Goal: Task Accomplishment & Management: Manage account settings

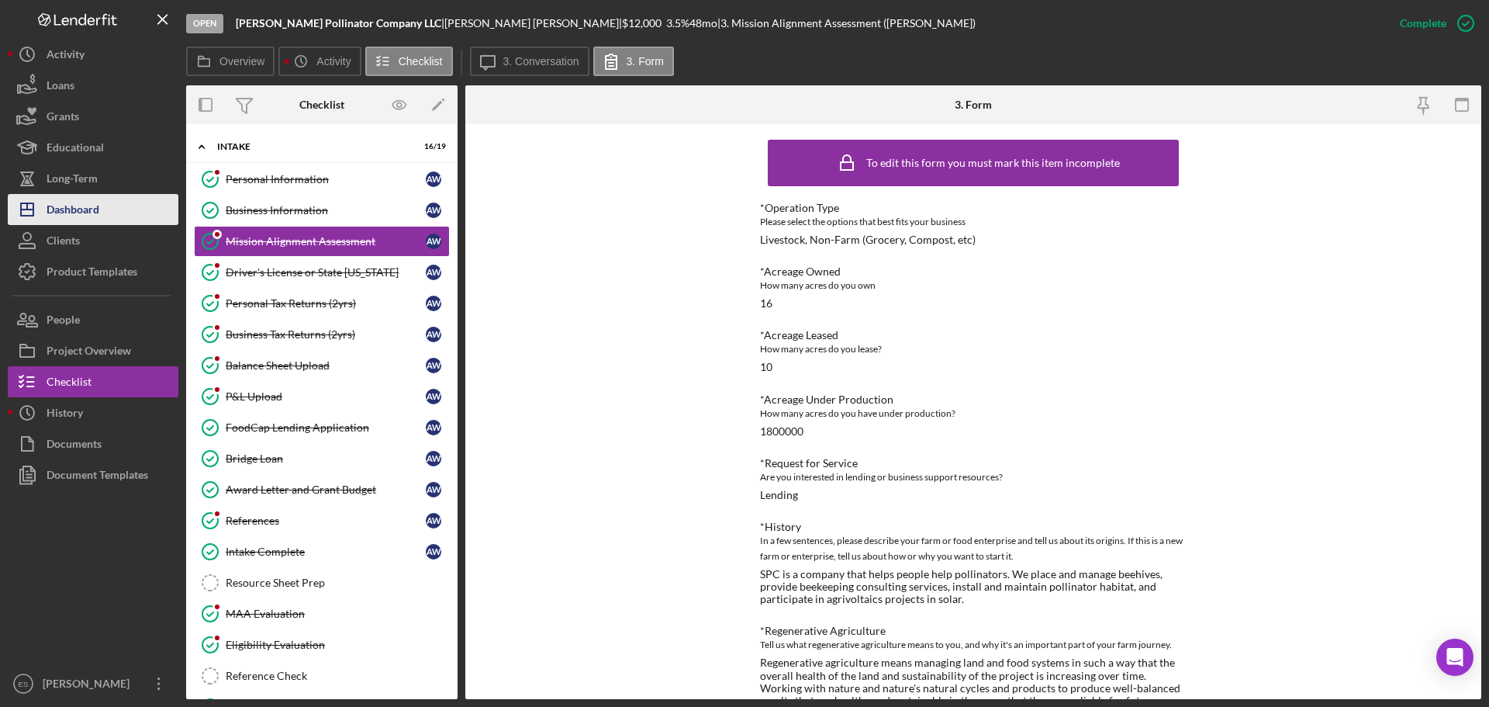
click at [91, 213] on div "Dashboard" at bounding box center [73, 211] width 53 height 35
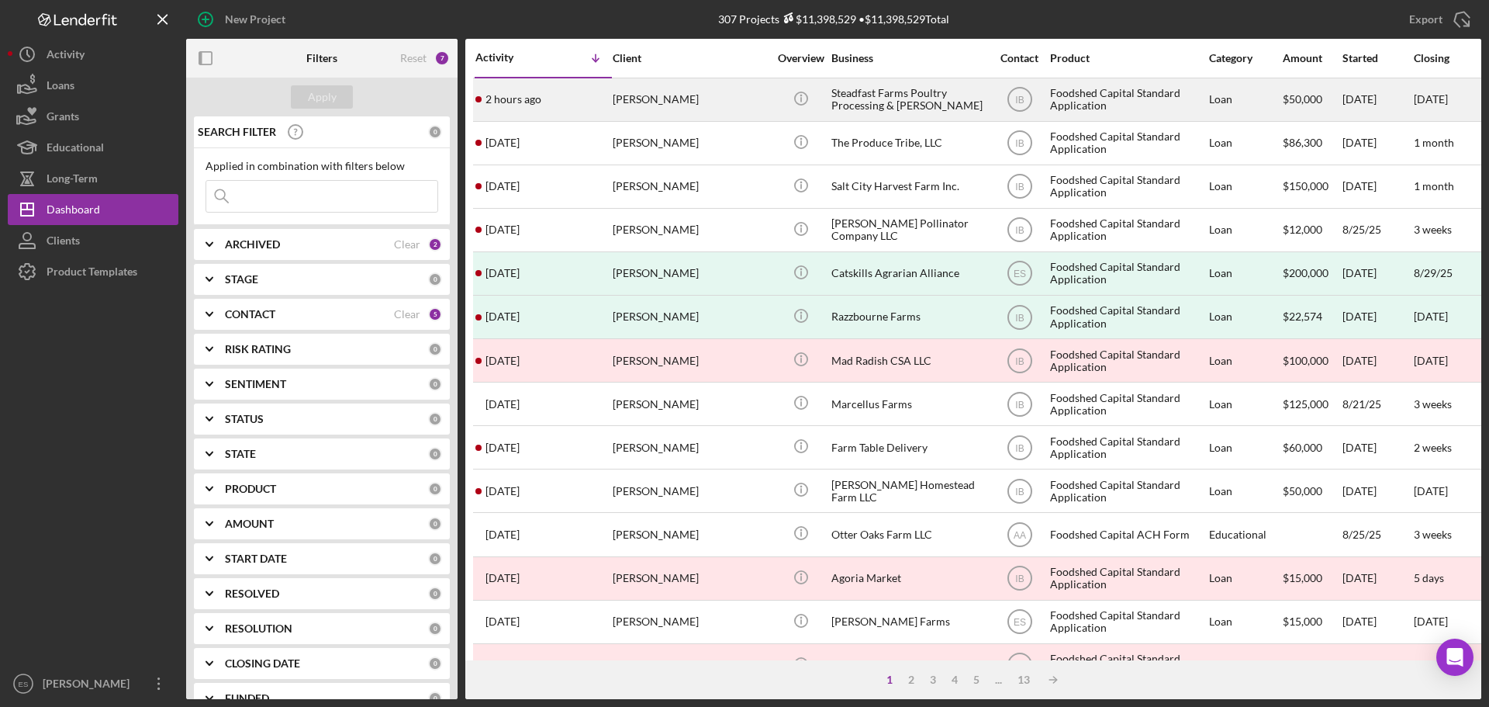
click at [746, 109] on div "[PERSON_NAME]" at bounding box center [690, 99] width 155 height 41
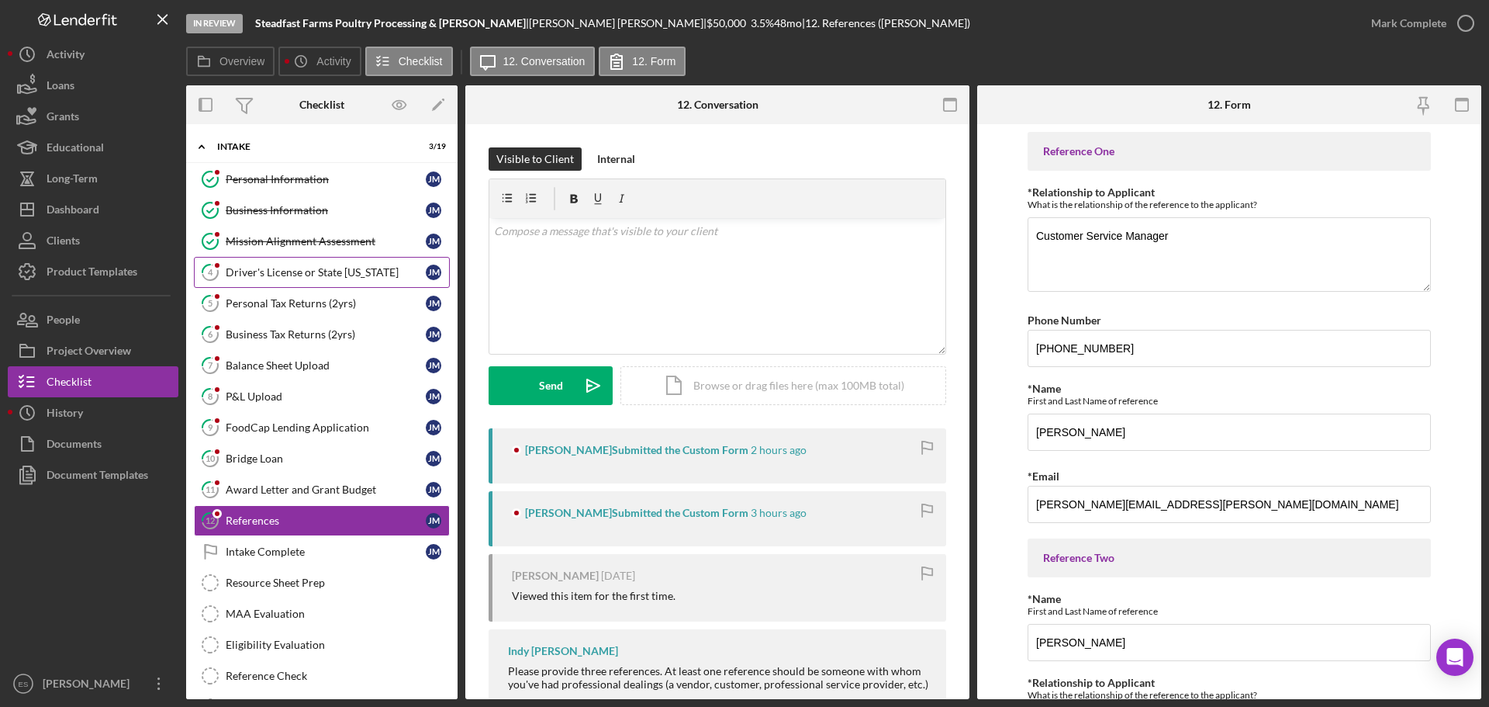
click at [351, 275] on div "Driver's License or State [US_STATE]" at bounding box center [326, 272] width 200 height 12
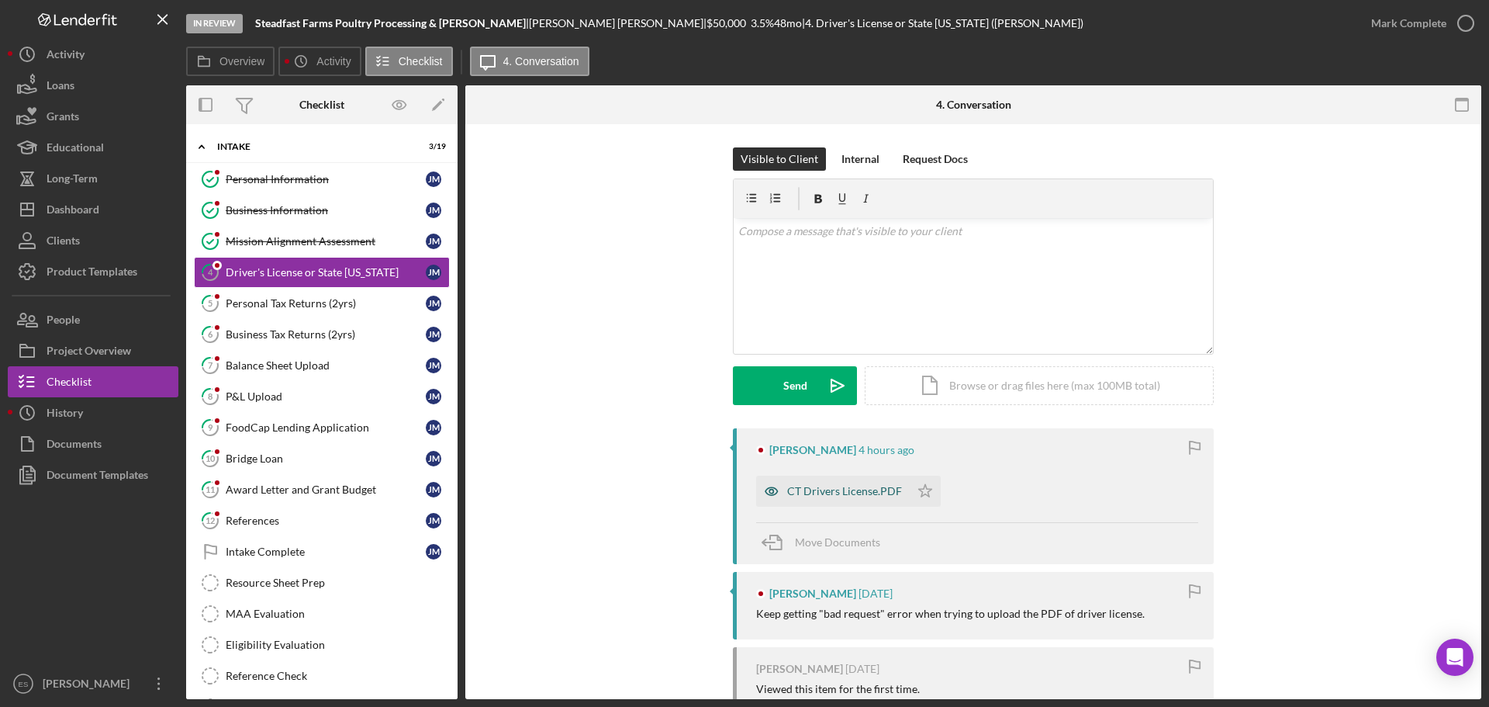
click at [868, 493] on div "CT Drivers License.PDF" at bounding box center [844, 491] width 115 height 12
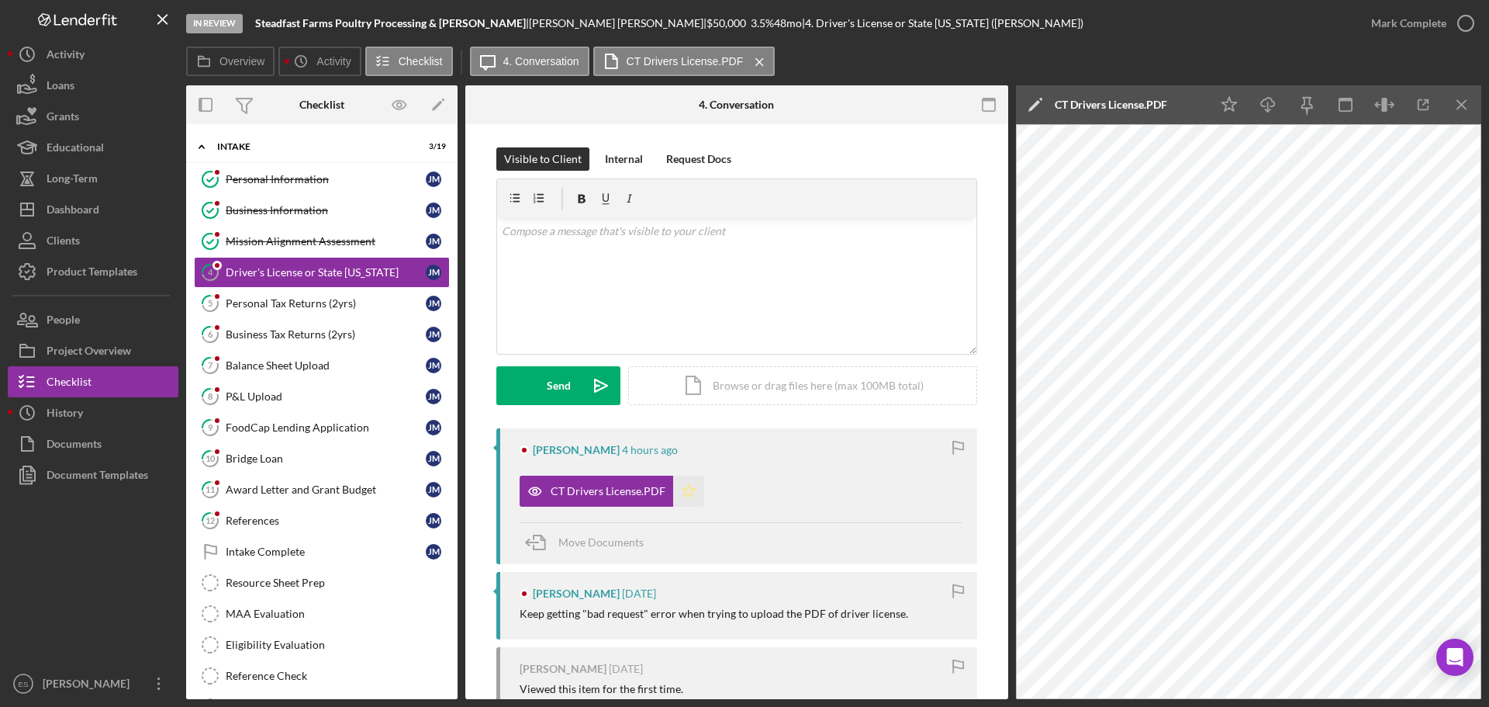
click at [684, 493] on icon "Icon/Star" at bounding box center [688, 490] width 31 height 31
click at [1403, 26] on div "Mark Complete" at bounding box center [1408, 23] width 75 height 31
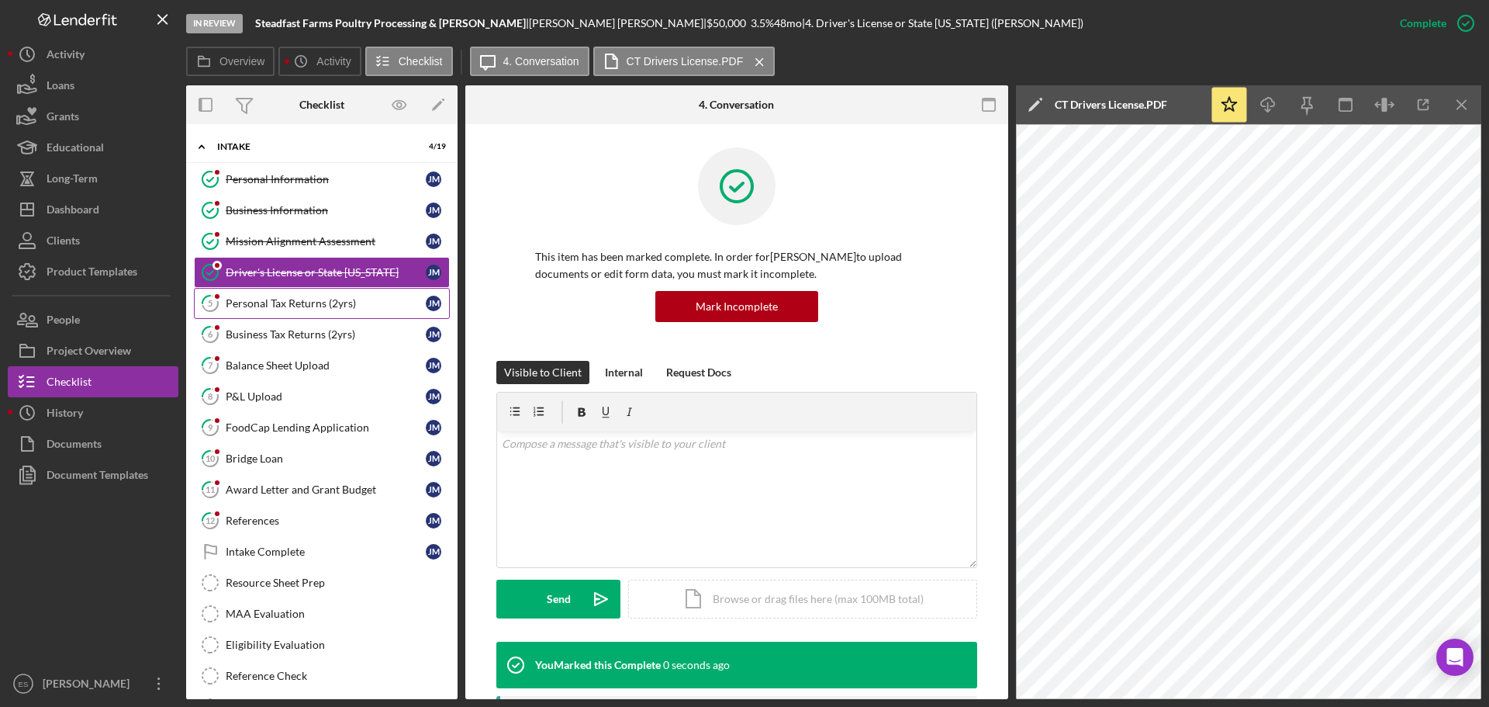
click at [313, 307] on div "Personal Tax Returns (2yrs)" at bounding box center [326, 303] width 200 height 12
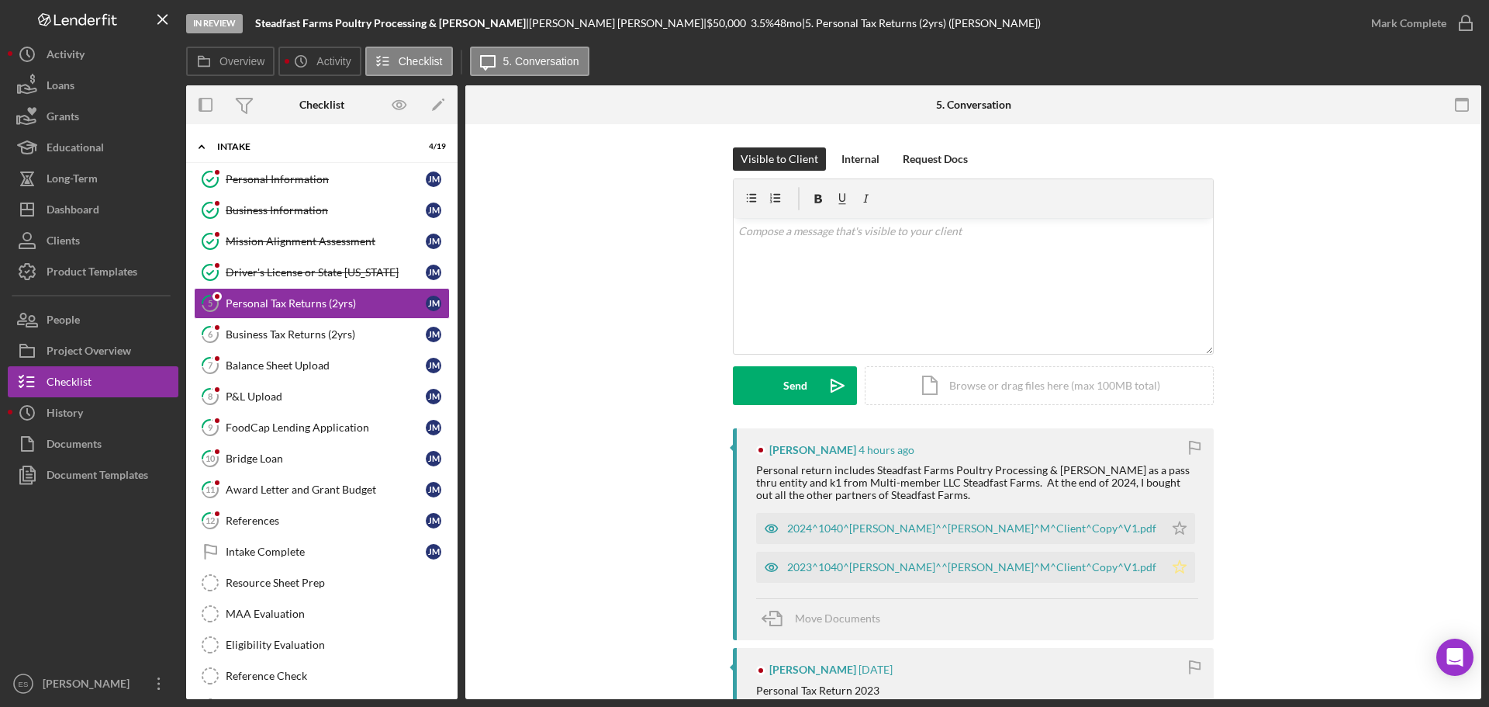
click at [1164, 562] on icon "Icon/Star" at bounding box center [1179, 566] width 31 height 31
click at [1173, 527] on polygon "button" at bounding box center [1179, 528] width 13 height 12
click at [1416, 26] on div "Mark Complete" at bounding box center [1408, 23] width 75 height 31
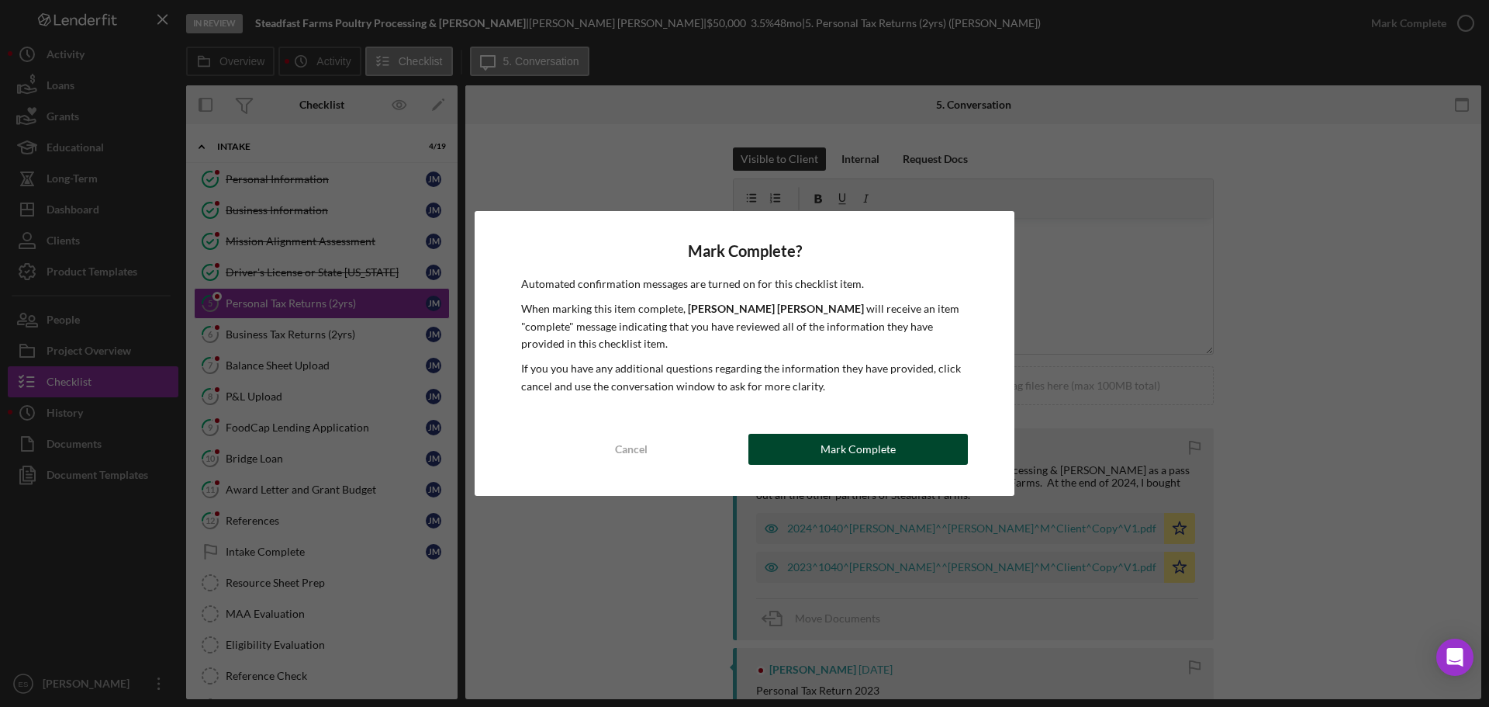
click at [848, 446] on div "Mark Complete" at bounding box center [858, 449] width 75 height 31
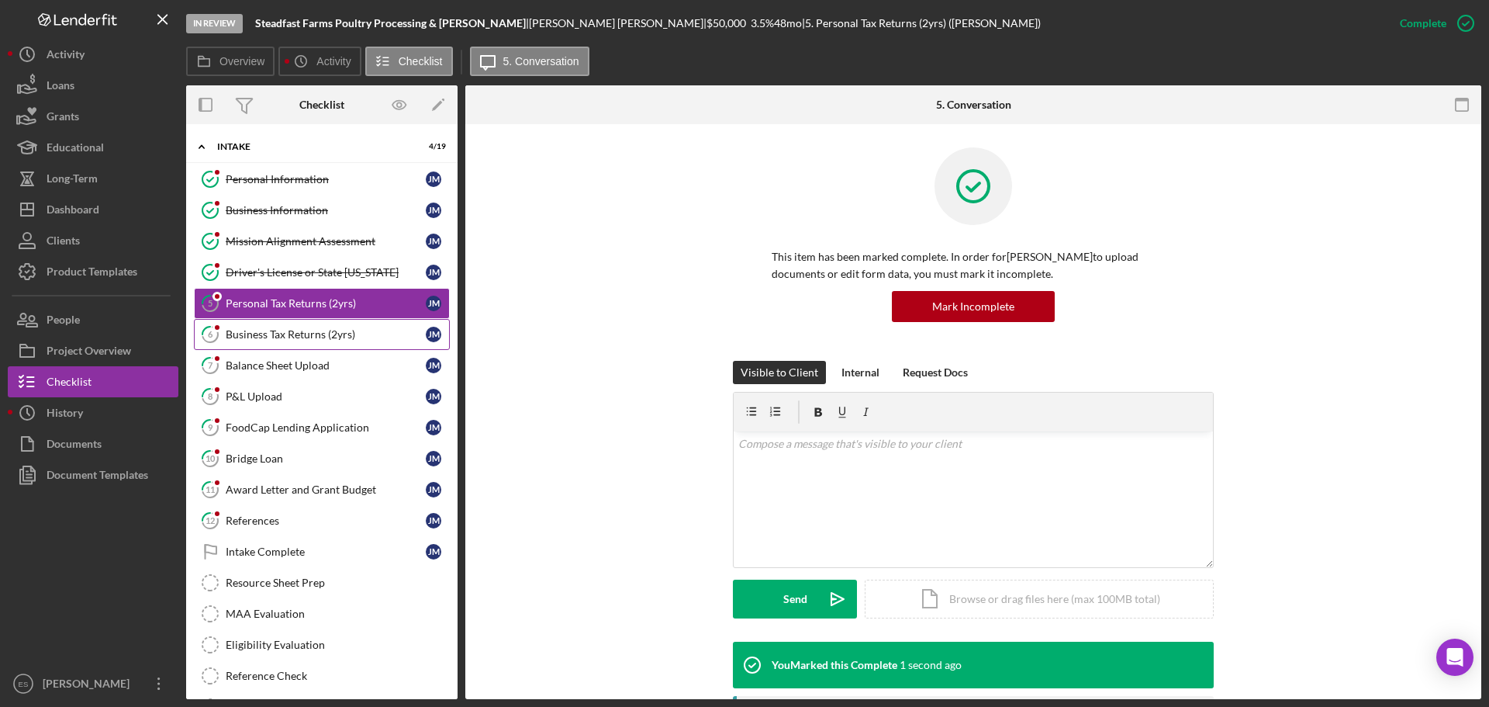
click at [330, 338] on div "Business Tax Returns (2yrs)" at bounding box center [326, 334] width 200 height 12
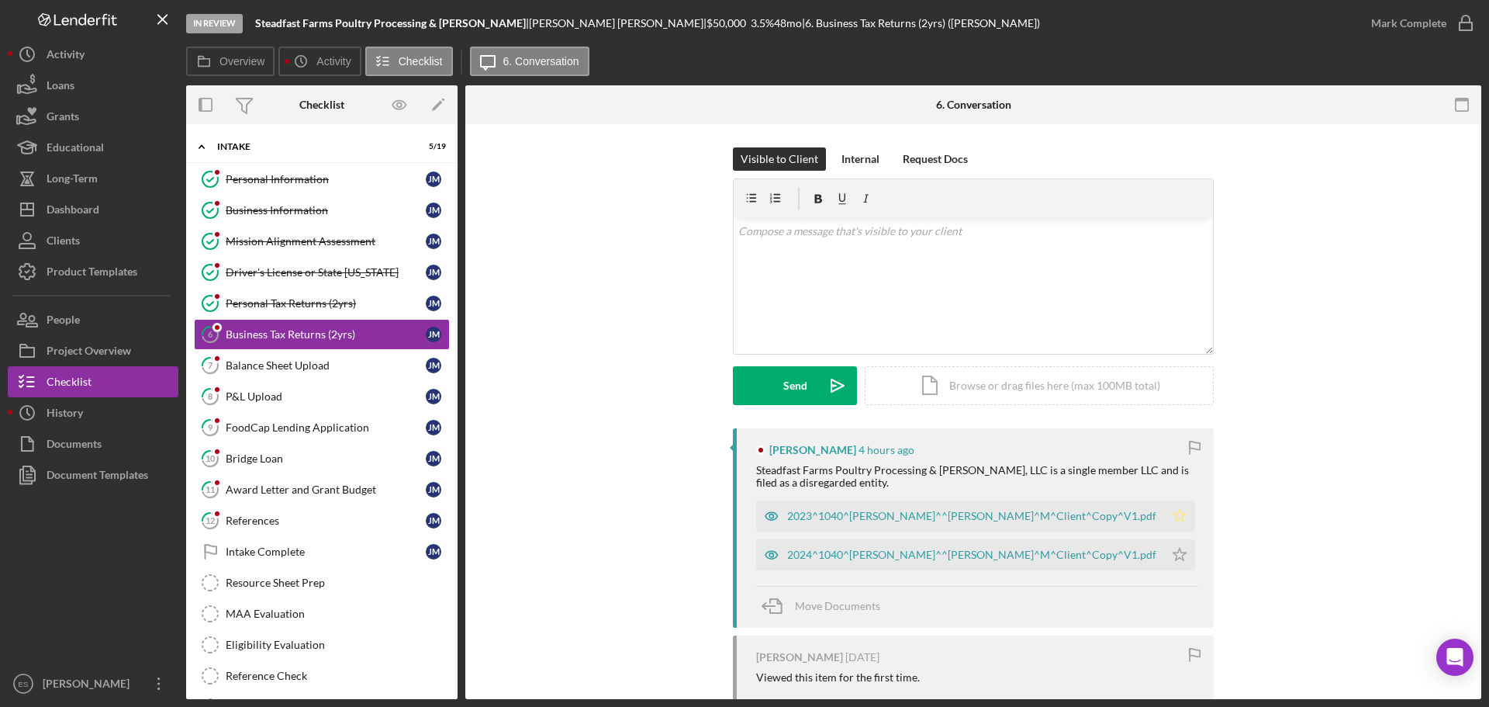
click at [1164, 512] on icon "Icon/Star" at bounding box center [1179, 515] width 31 height 31
click at [1164, 562] on icon "Icon/Star" at bounding box center [1179, 554] width 31 height 31
click at [1405, 19] on div "Mark Complete" at bounding box center [1408, 23] width 75 height 31
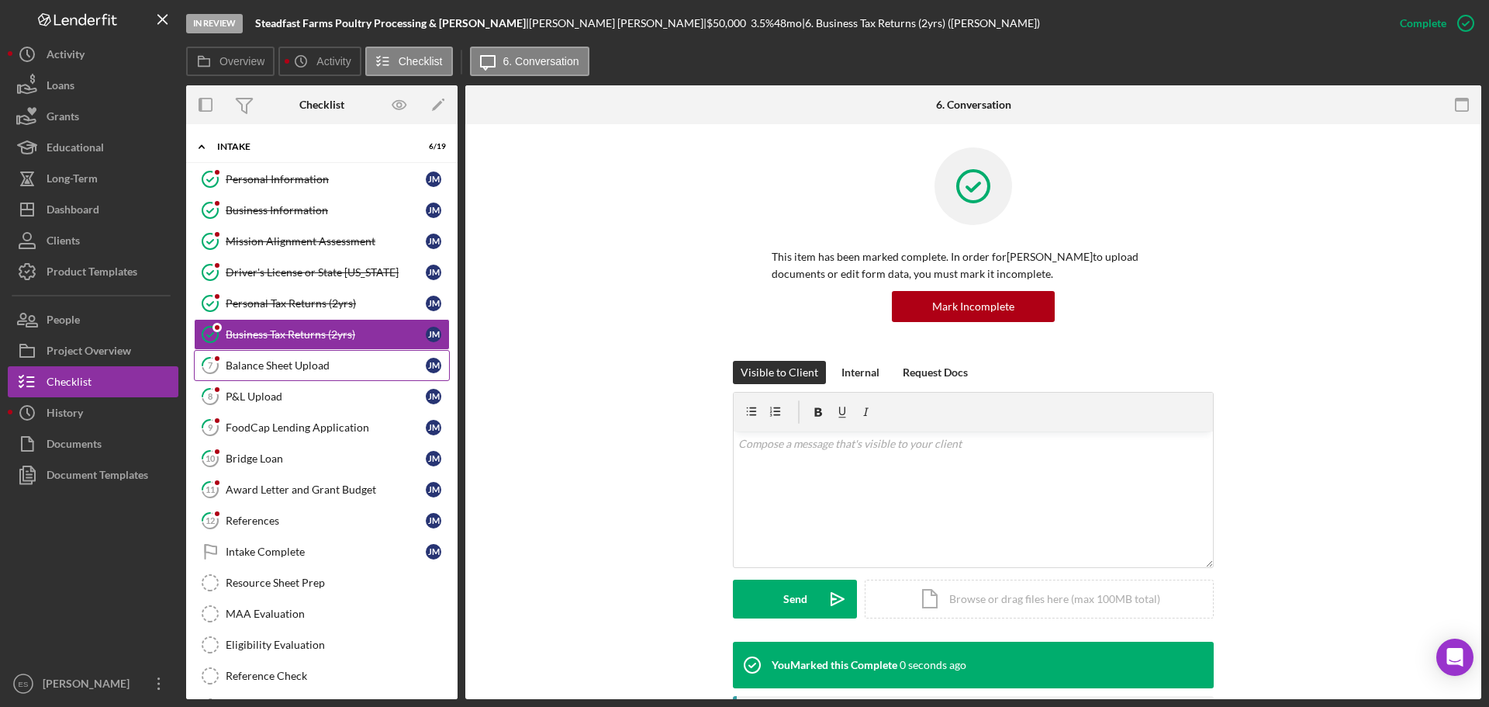
click at [270, 369] on div "Balance Sheet Upload" at bounding box center [326, 365] width 200 height 12
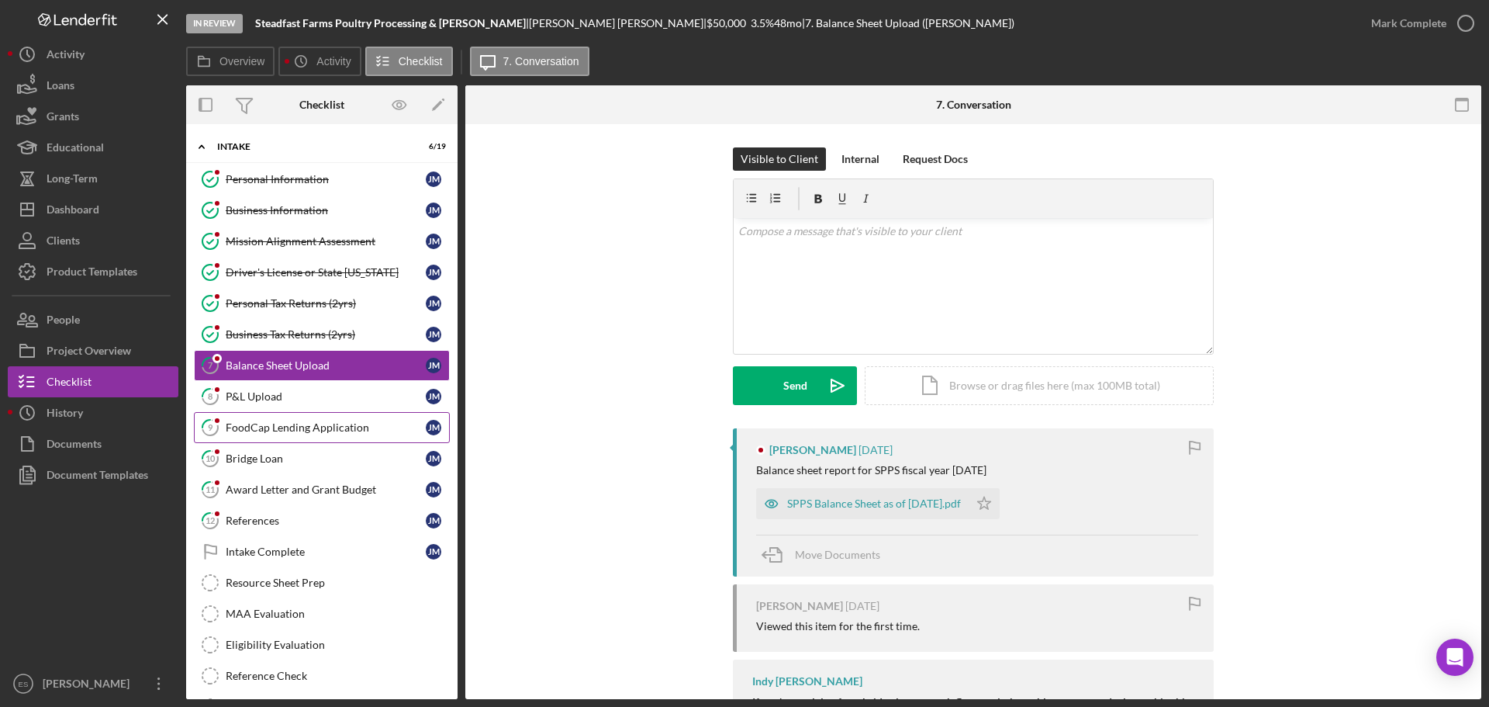
click at [251, 429] on div "FoodCap Lending Application" at bounding box center [326, 427] width 200 height 12
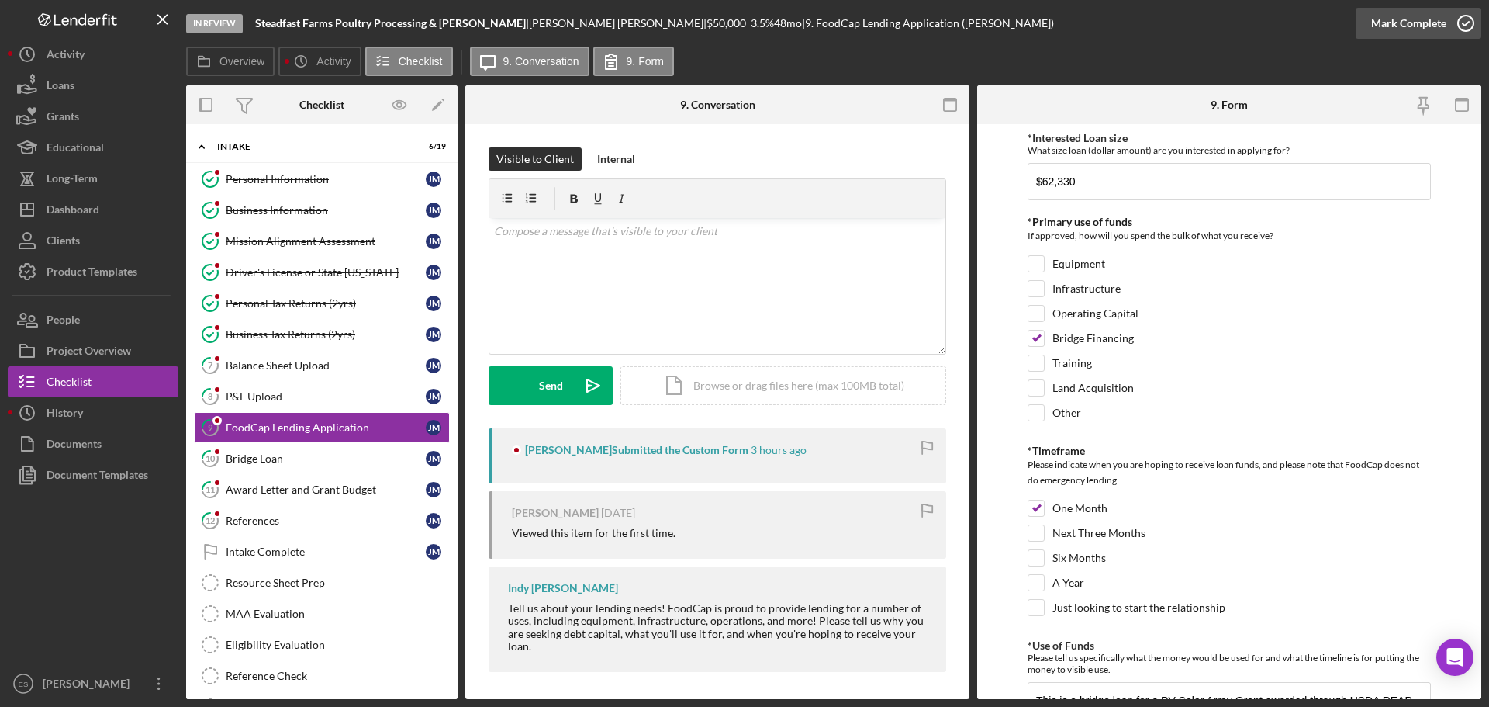
click at [1442, 21] on div "Mark Complete" at bounding box center [1408, 23] width 75 height 31
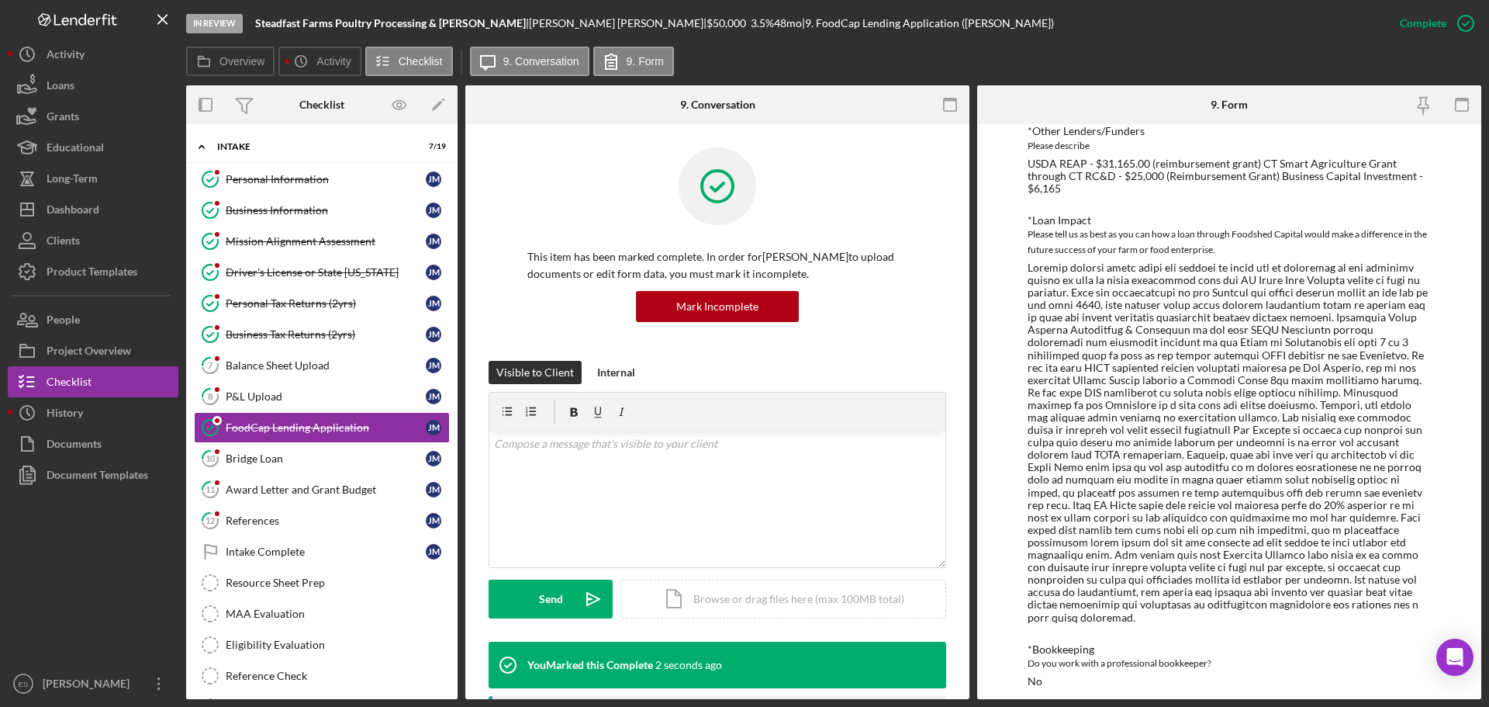
scroll to position [669, 0]
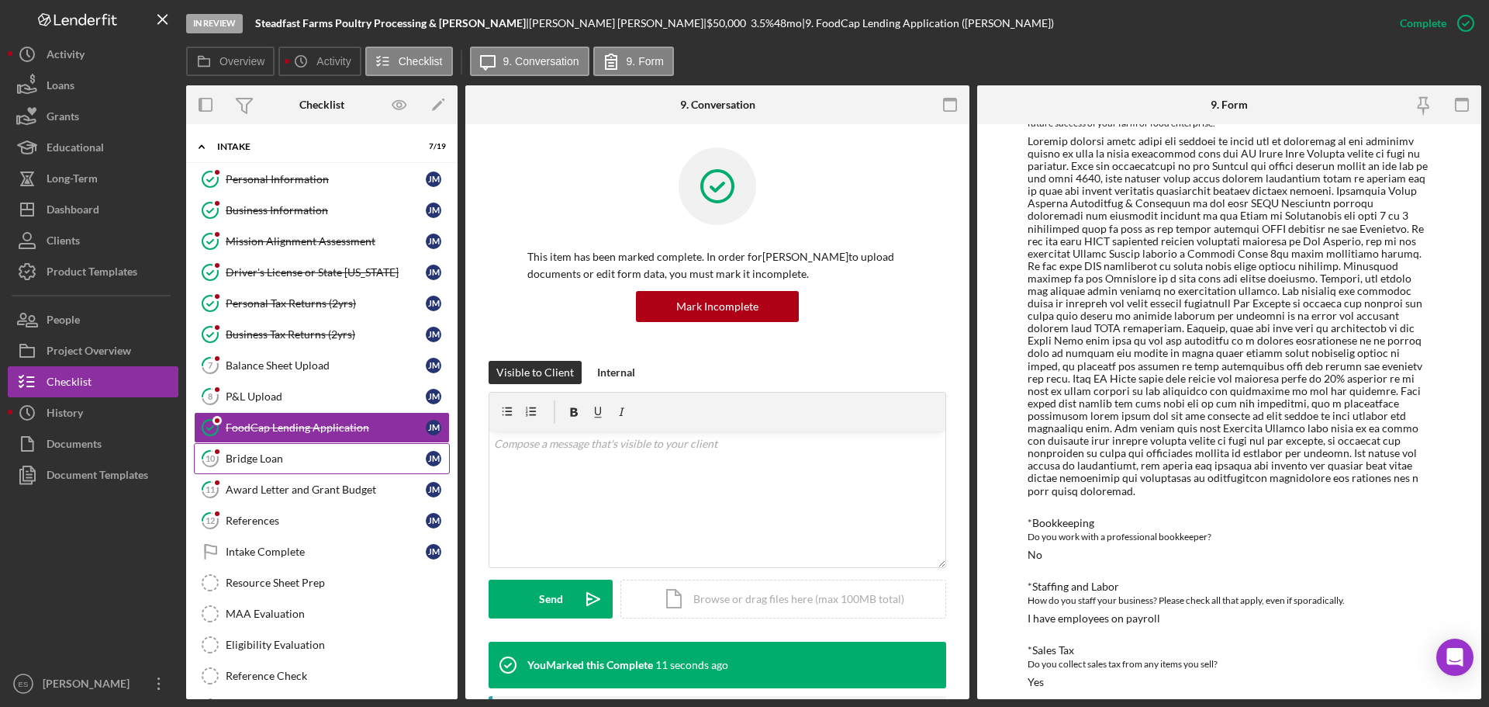
click at [254, 454] on div "Bridge Loan" at bounding box center [326, 458] width 200 height 12
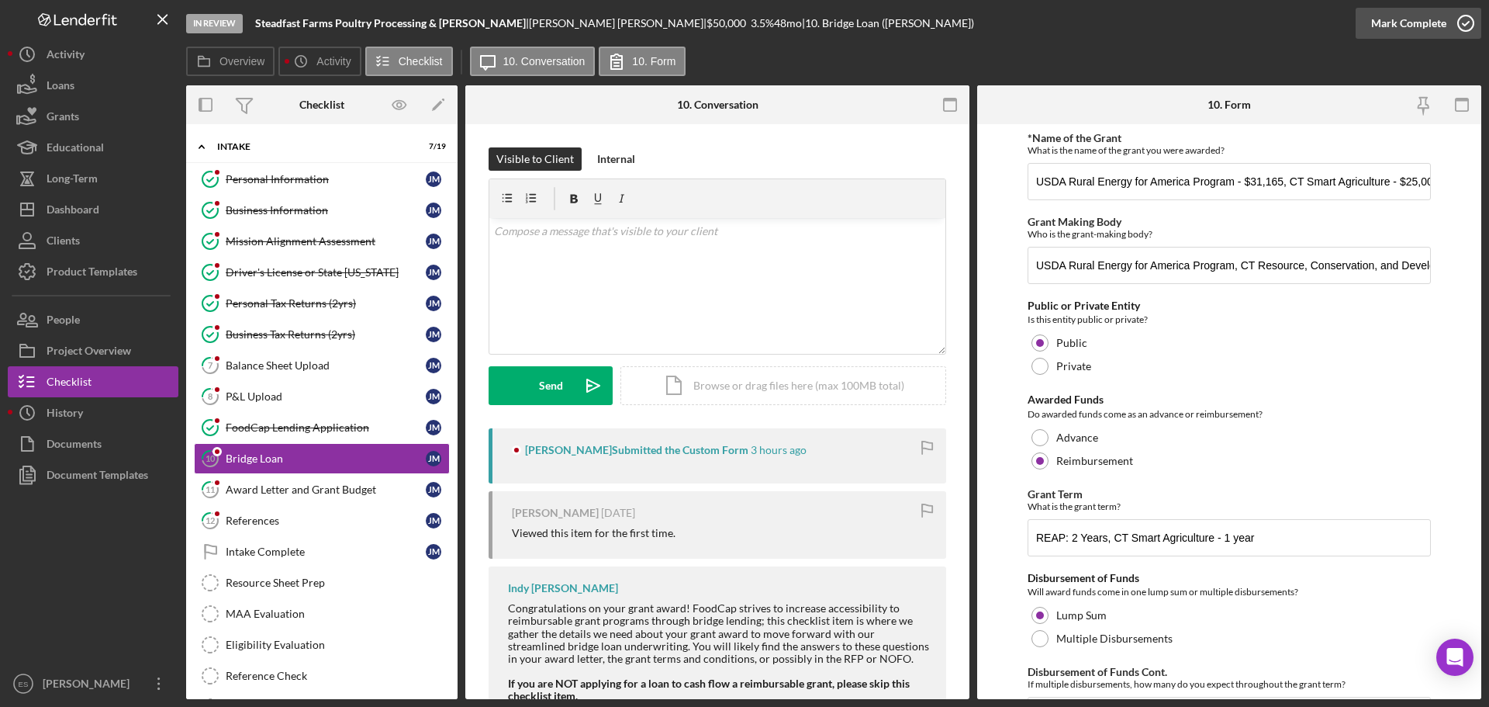
click at [1414, 22] on div "Mark Complete" at bounding box center [1408, 23] width 75 height 31
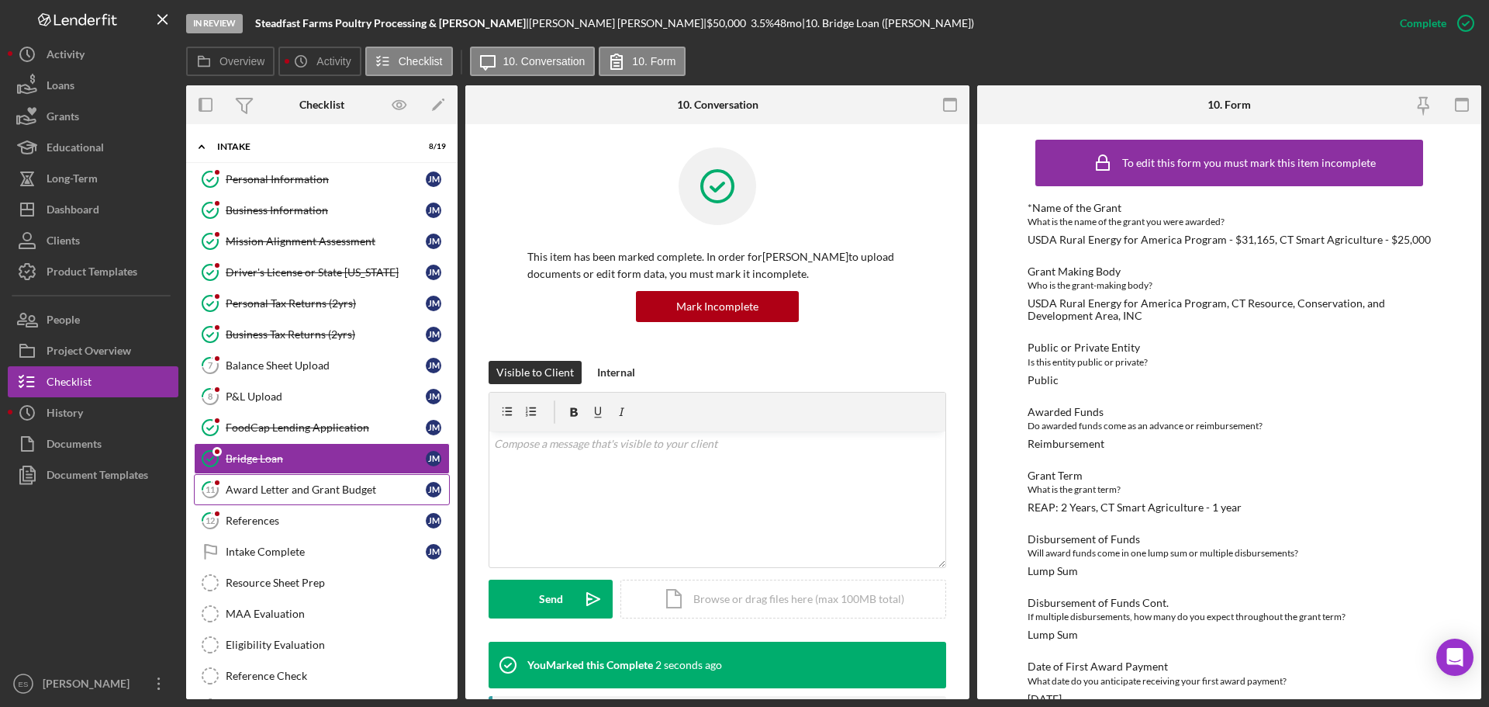
click at [298, 494] on div "Award Letter and Grant Budget" at bounding box center [326, 489] width 200 height 12
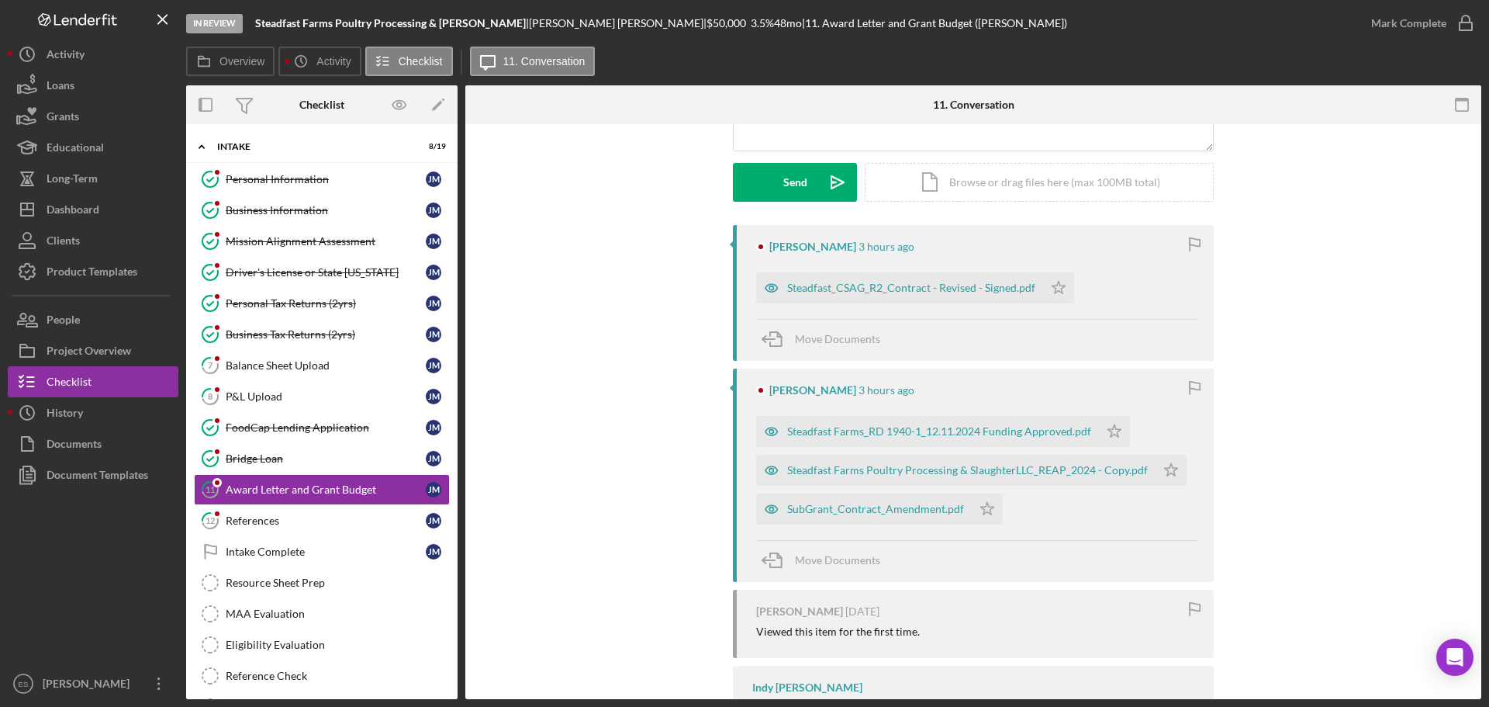
scroll to position [233, 0]
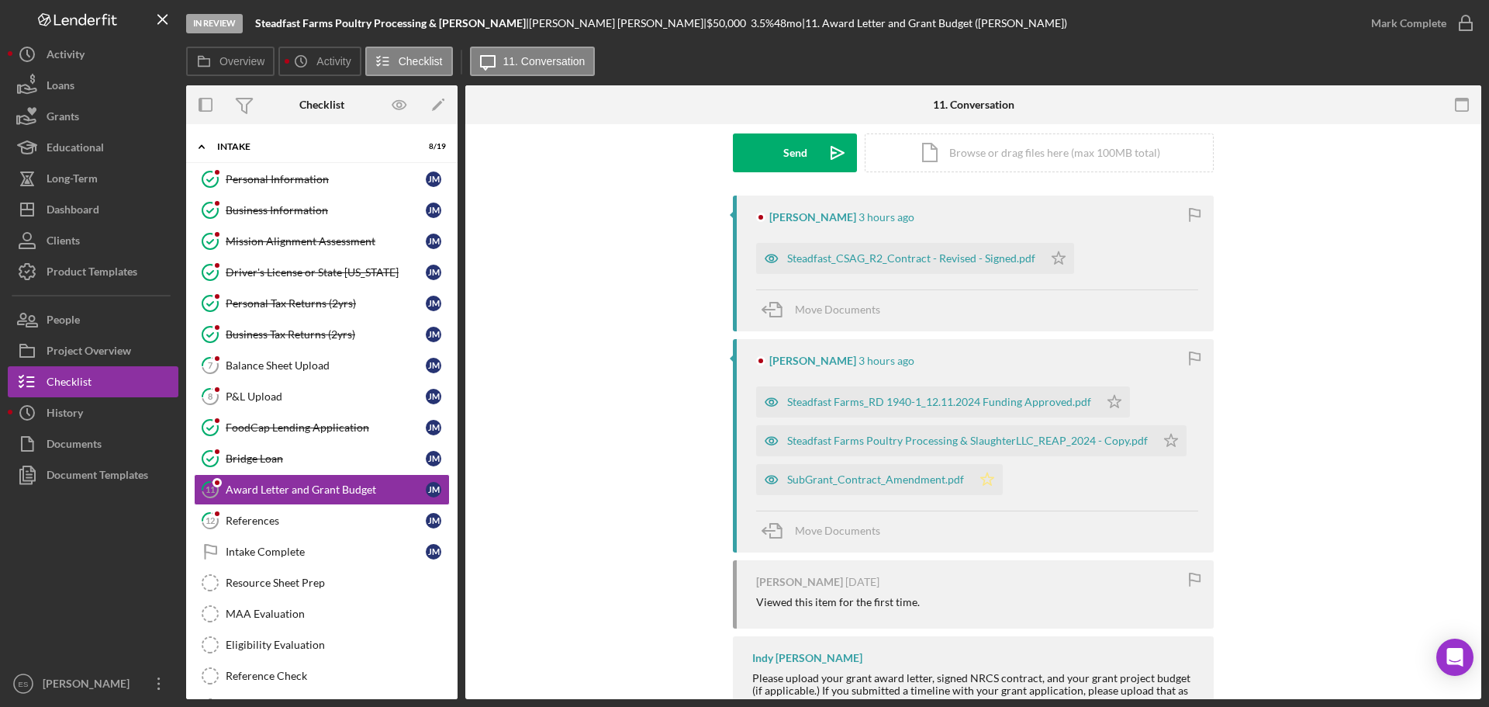
click at [981, 475] on polygon "button" at bounding box center [987, 478] width 13 height 12
click at [1167, 441] on icon "Icon/Star" at bounding box center [1171, 440] width 31 height 31
click at [1107, 402] on icon "Icon/Star" at bounding box center [1114, 401] width 31 height 31
click at [1054, 254] on polygon "button" at bounding box center [1058, 257] width 13 height 12
click at [1415, 22] on div "Mark Complete" at bounding box center [1408, 23] width 75 height 31
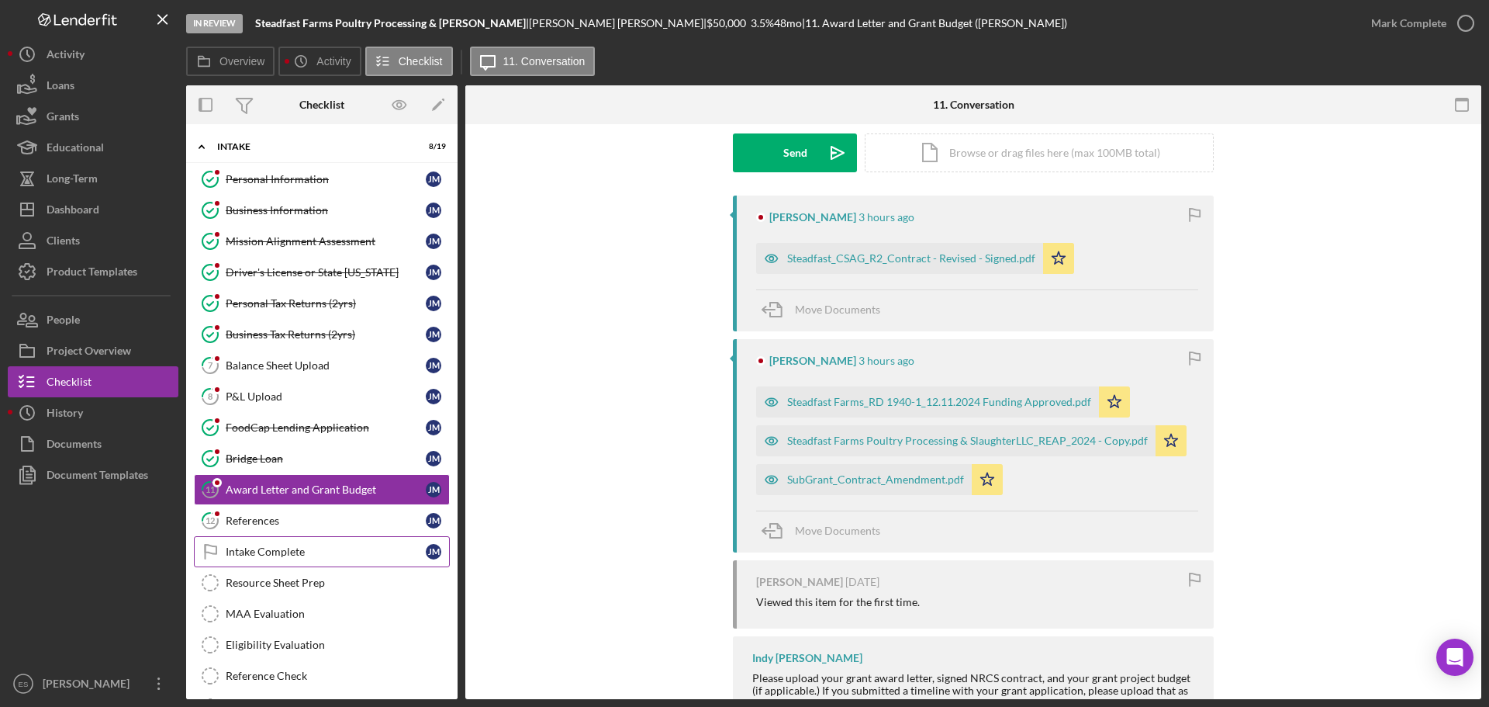
scroll to position [446, 0]
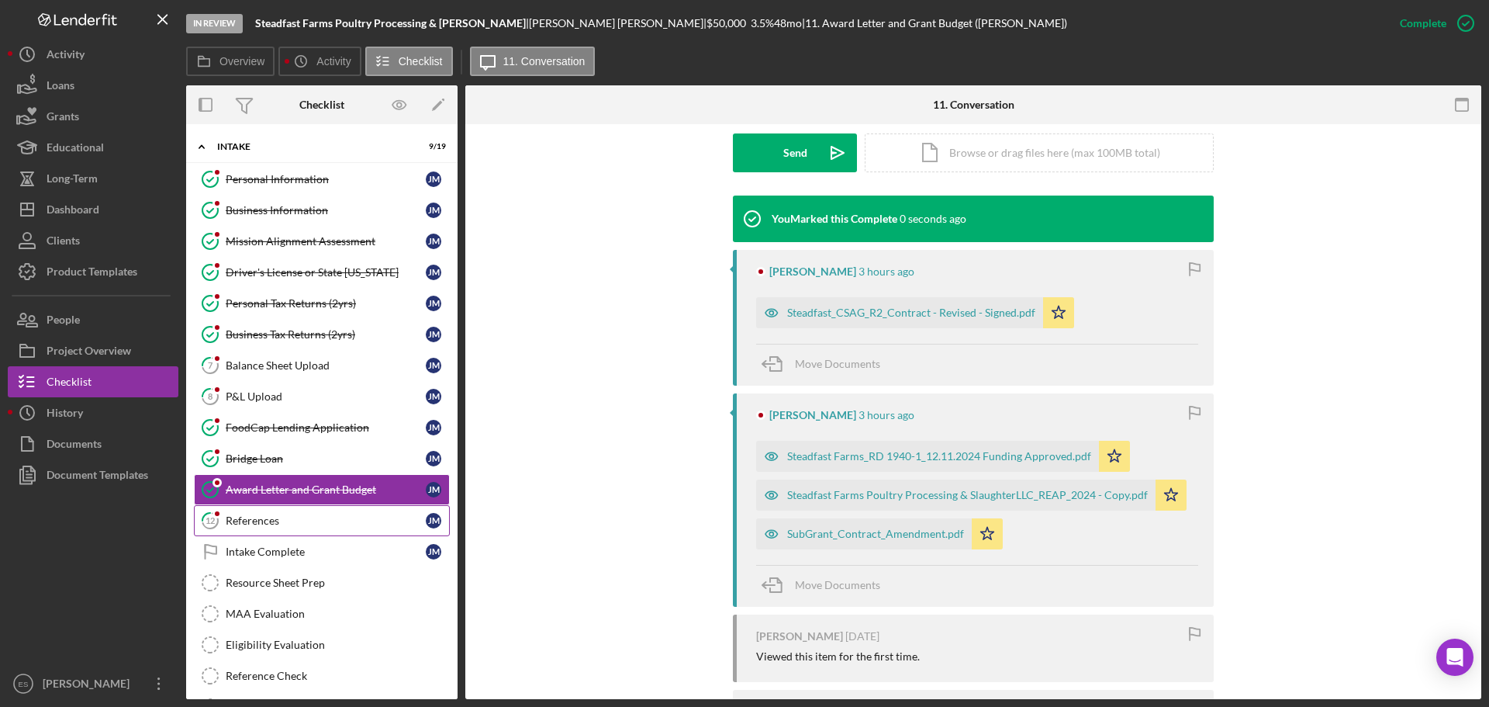
click at [309, 521] on div "References" at bounding box center [326, 520] width 200 height 12
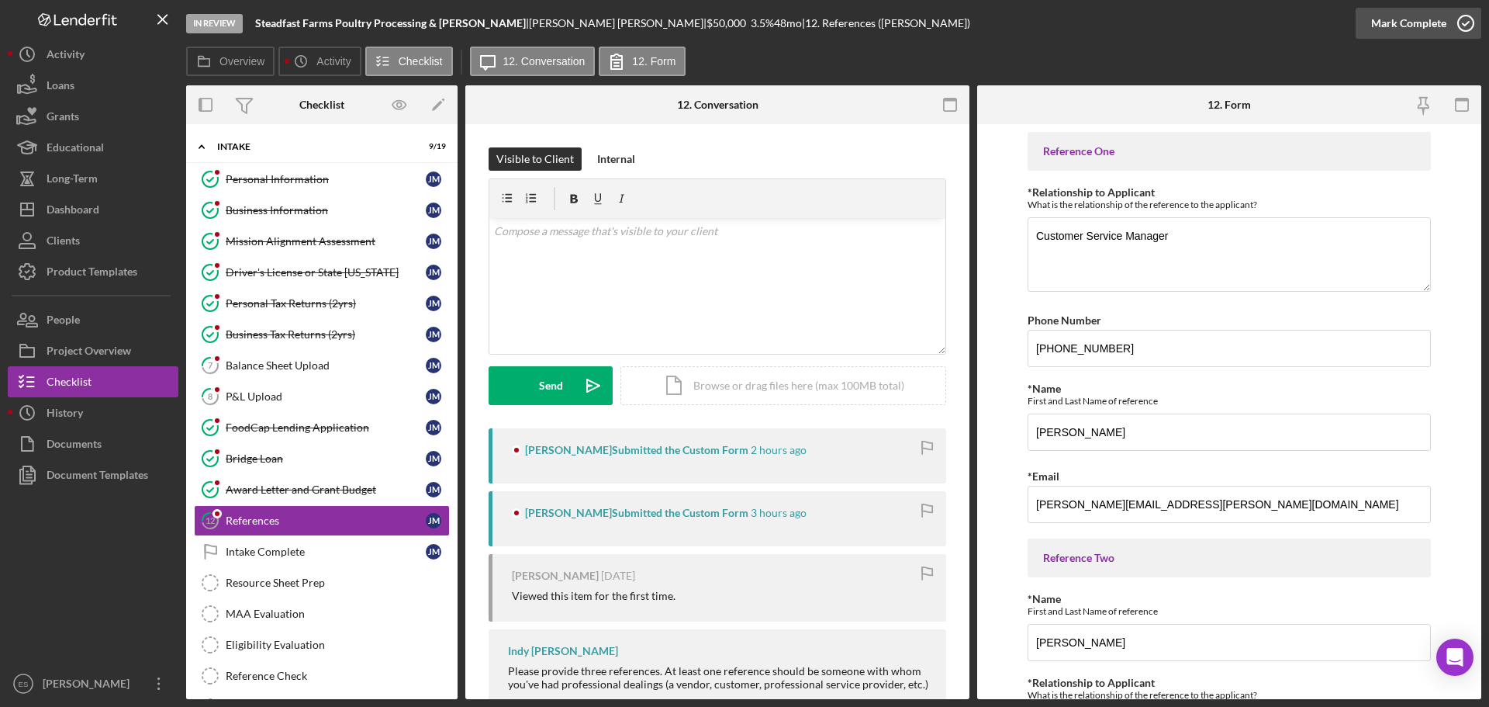
click at [1423, 19] on div "Mark Complete" at bounding box center [1408, 23] width 75 height 31
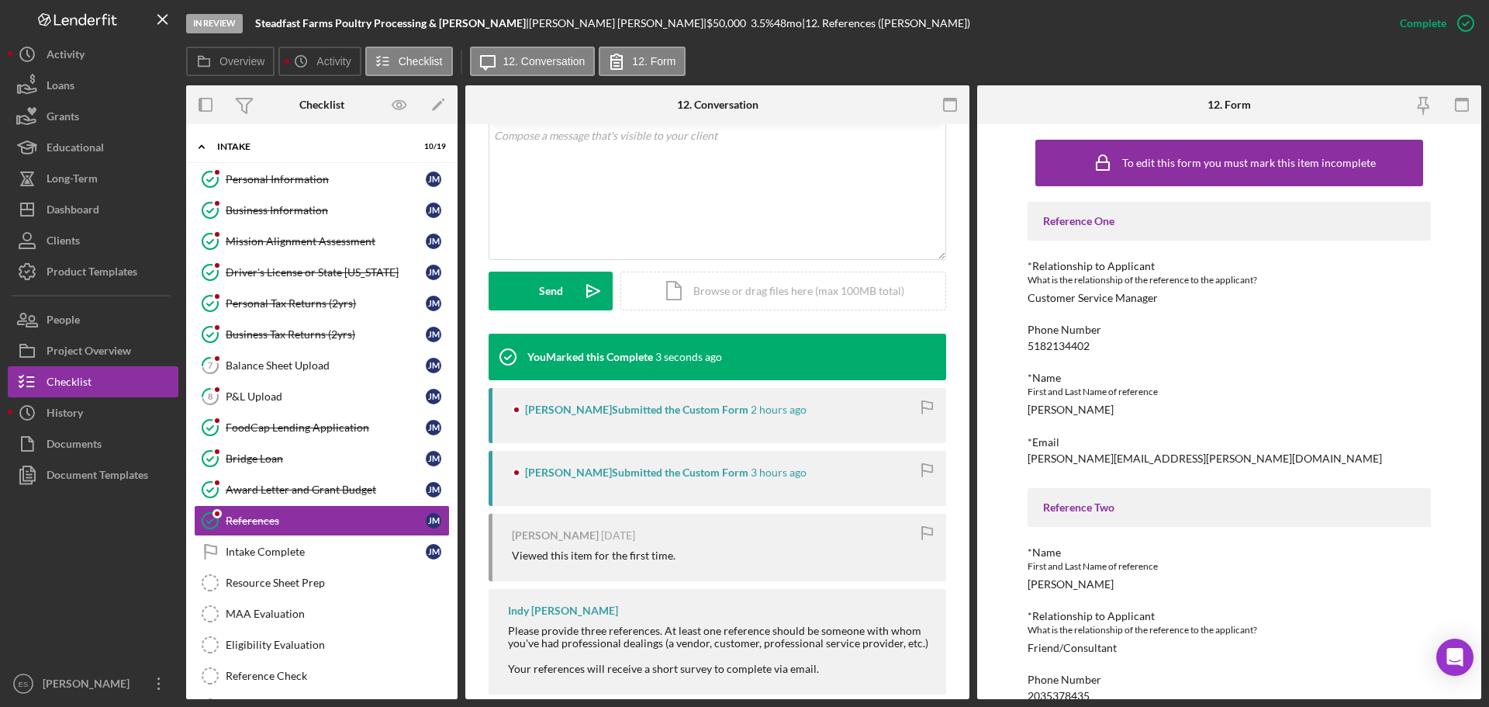
scroll to position [310, 0]
